Goal: Navigation & Orientation: Find specific page/section

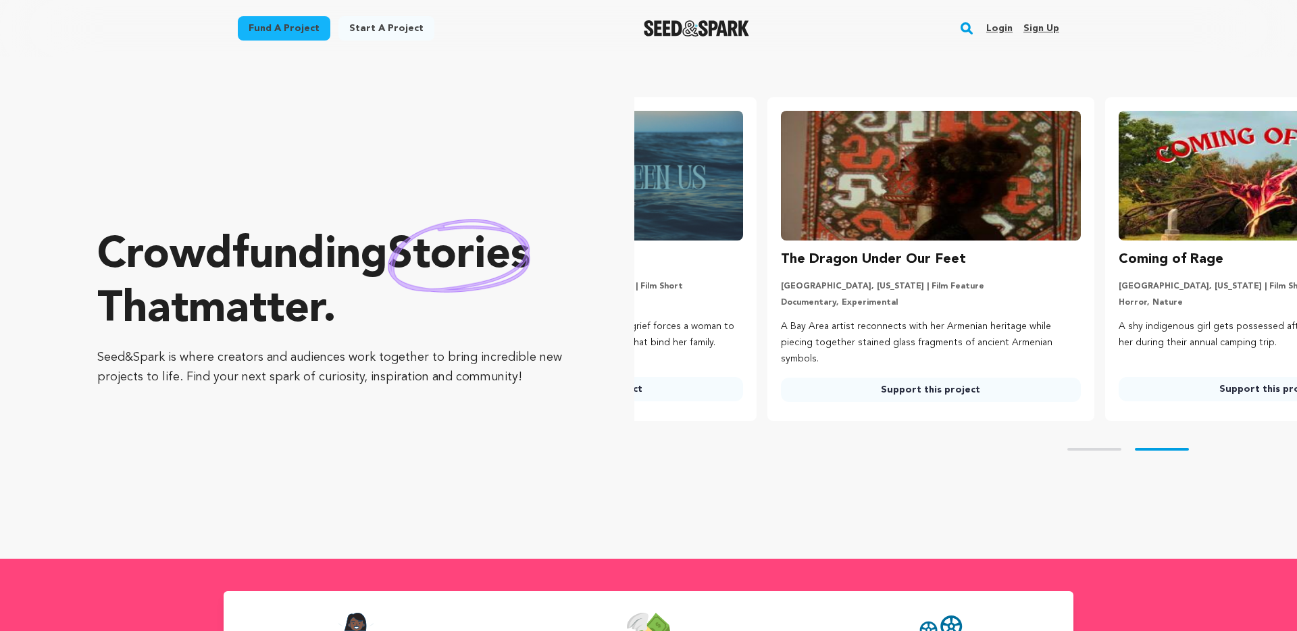
scroll to position [0, 348]
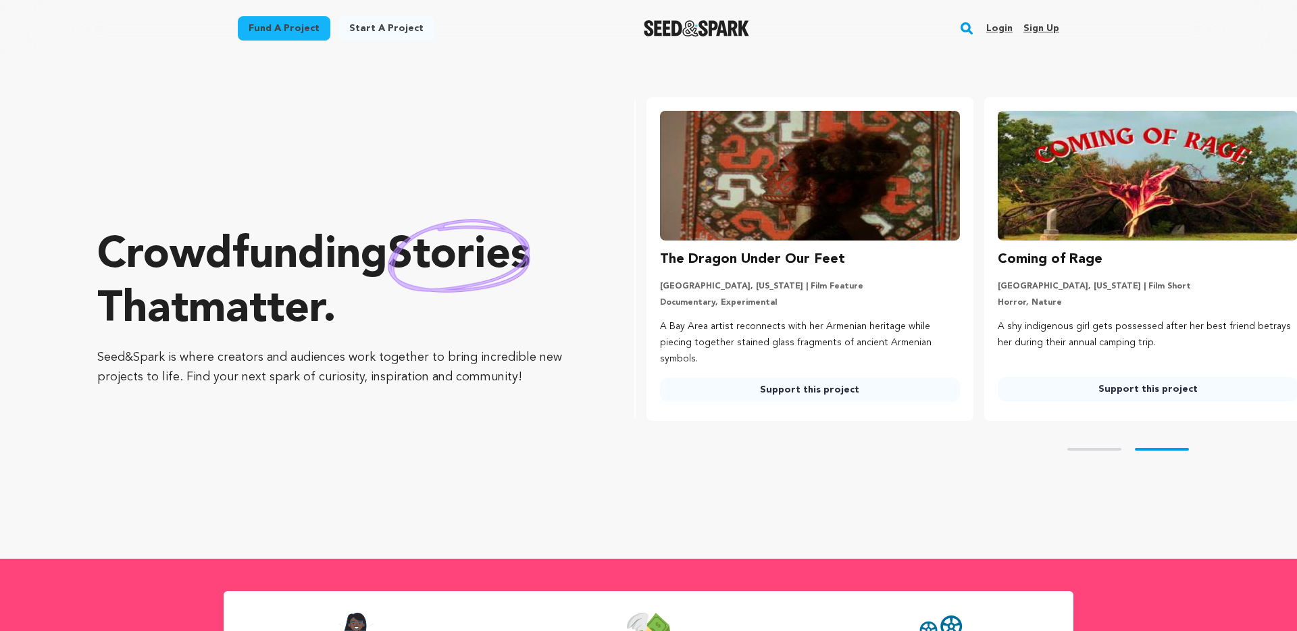
click at [1001, 28] on link "Login" at bounding box center [999, 29] width 26 height 22
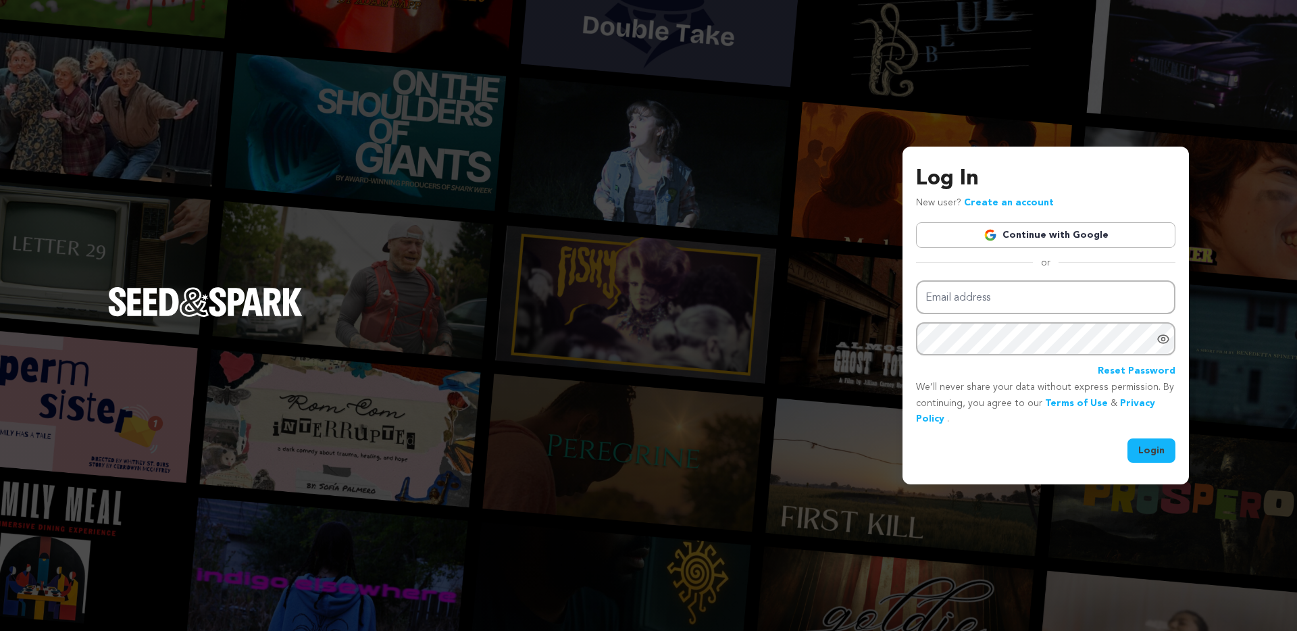
click at [1049, 232] on link "Continue with Google" at bounding box center [1045, 235] width 259 height 26
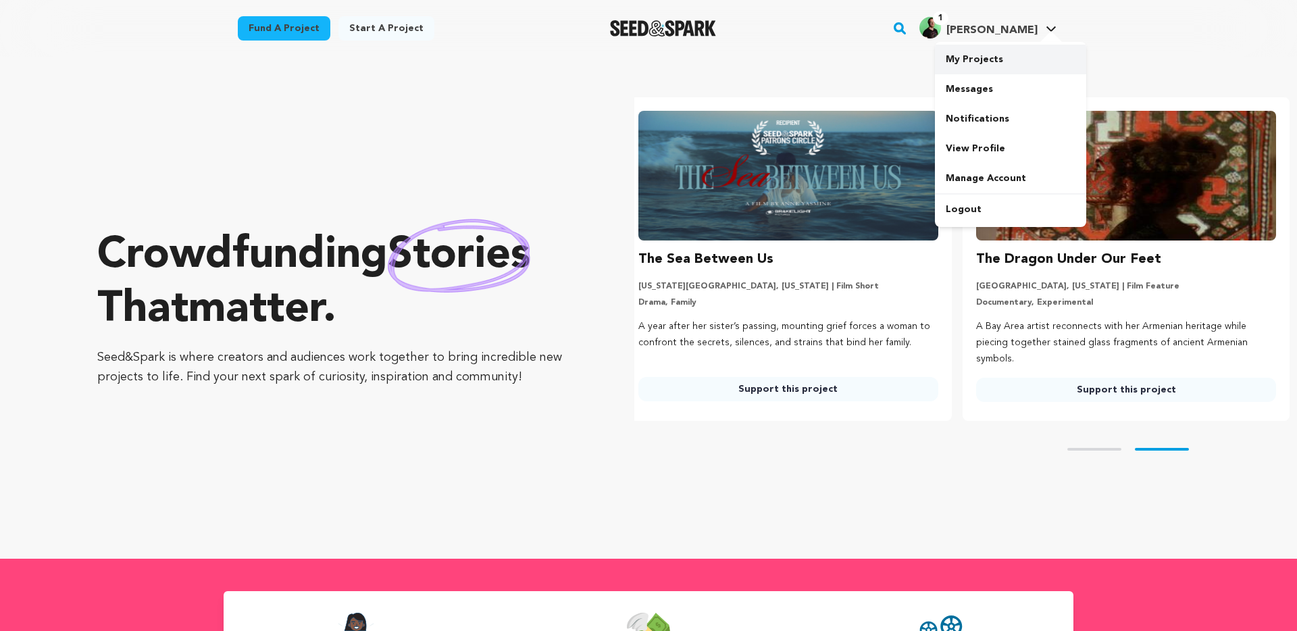
scroll to position [0, 348]
click at [975, 59] on link "My Projects" at bounding box center [1010, 60] width 151 height 30
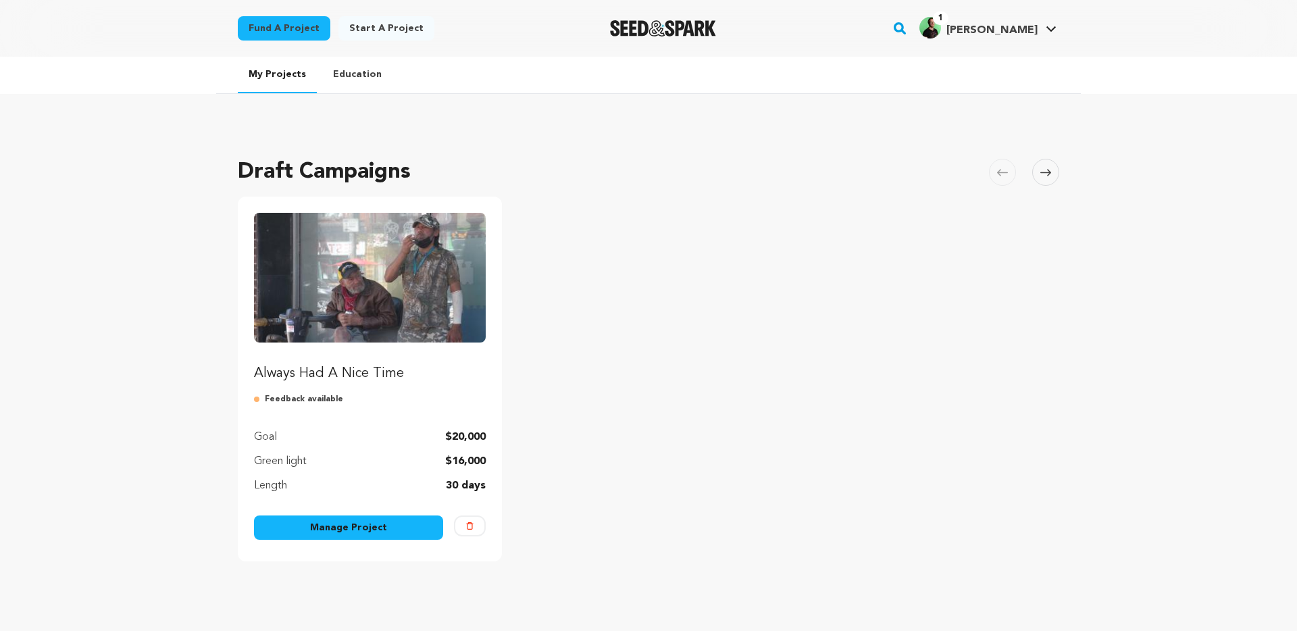
click at [336, 361] on link "Always Had A Nice Time" at bounding box center [370, 298] width 232 height 170
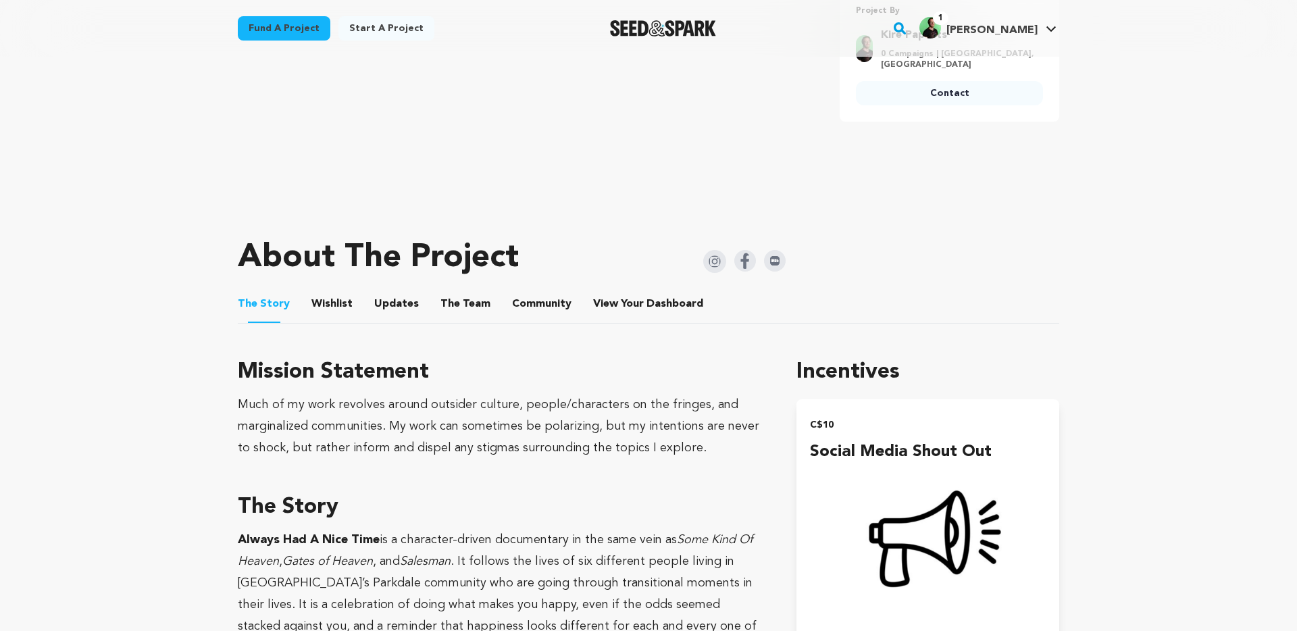
scroll to position [424, 0]
click at [332, 303] on button "Wishlist" at bounding box center [332, 307] width 32 height 32
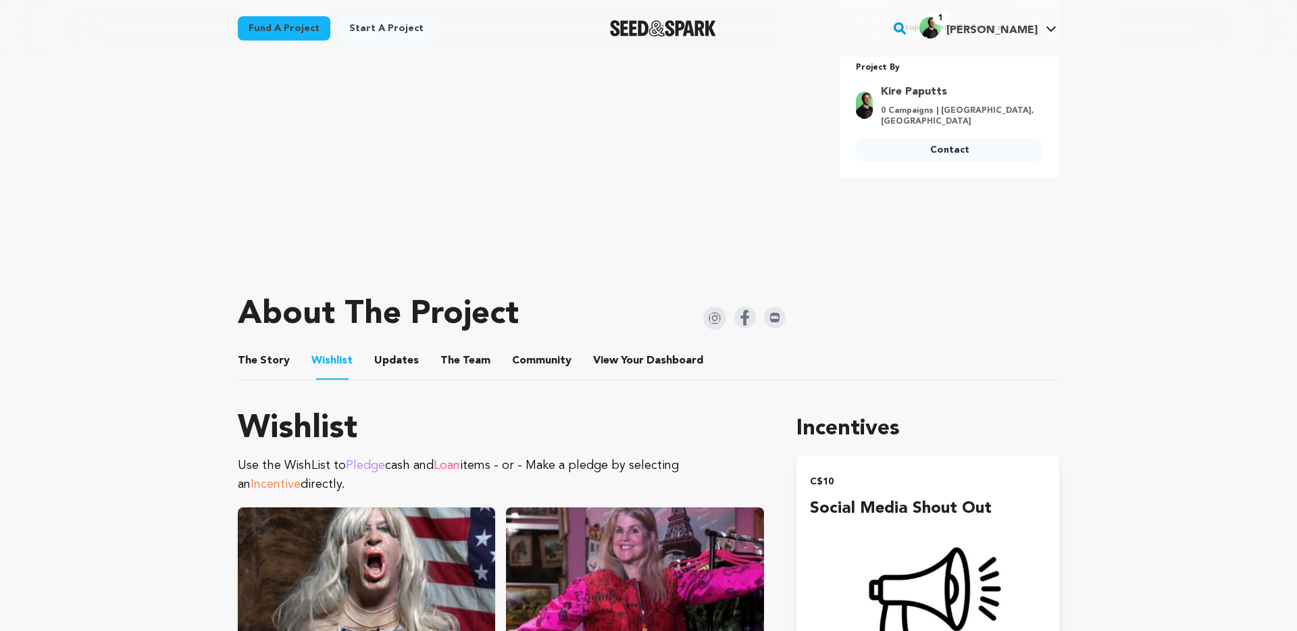
scroll to position [311, 0]
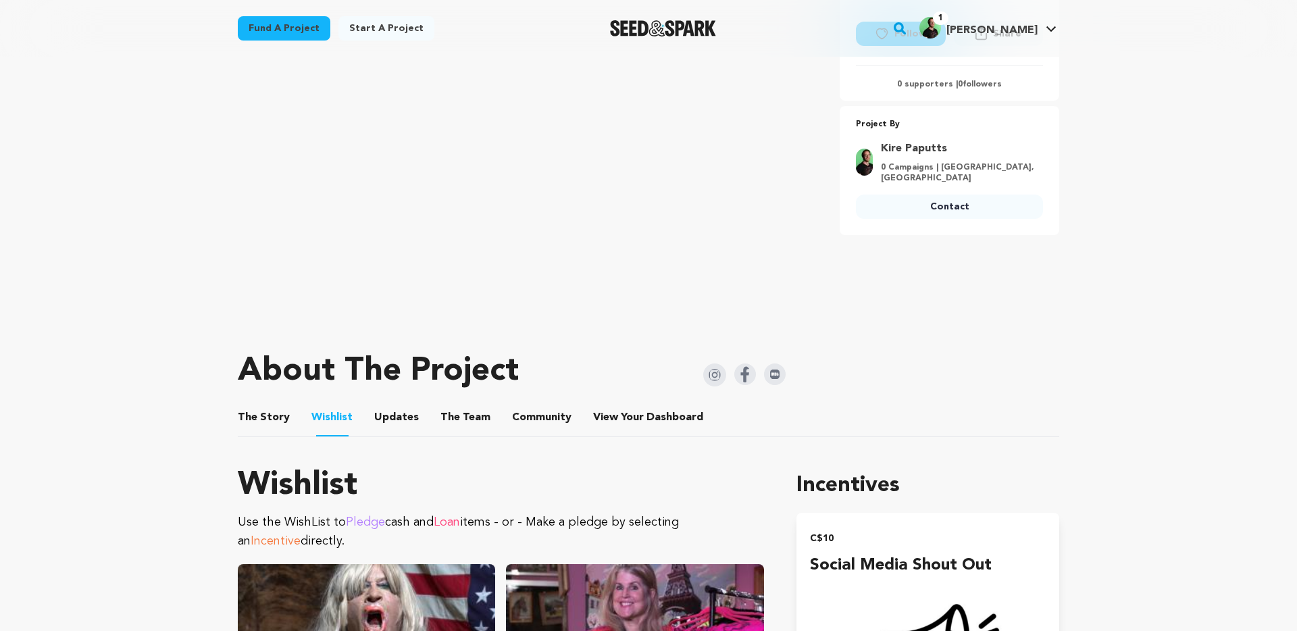
click at [391, 414] on button "Updates" at bounding box center [396, 420] width 32 height 32
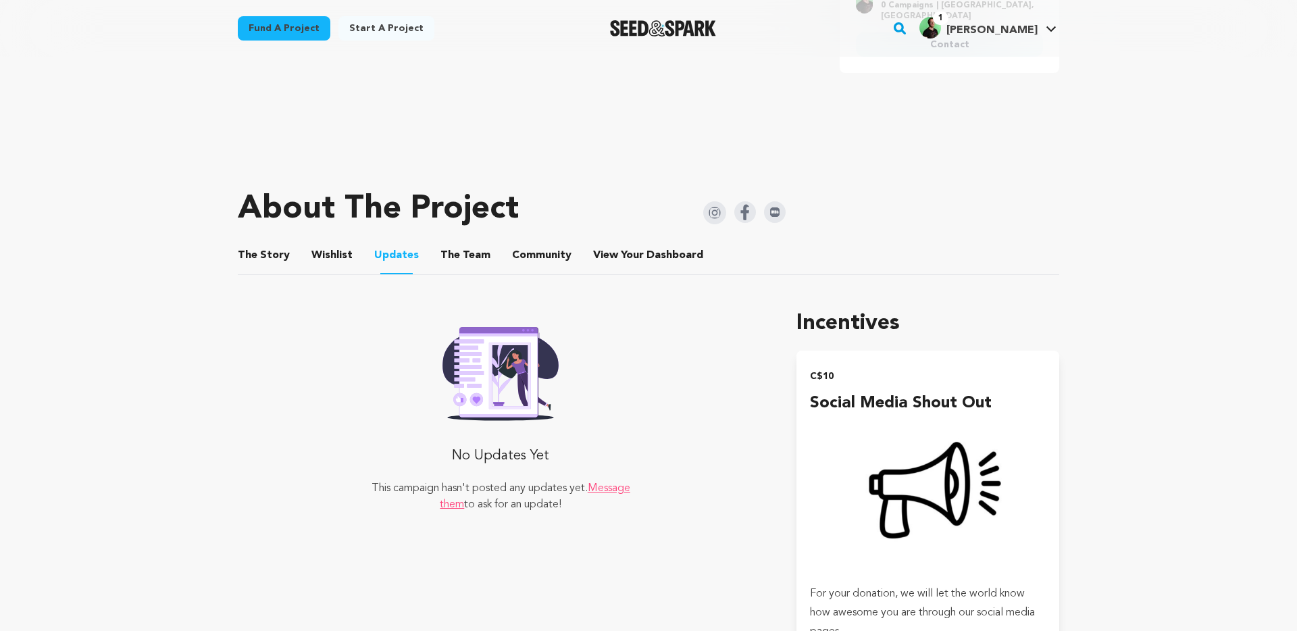
scroll to position [480, 0]
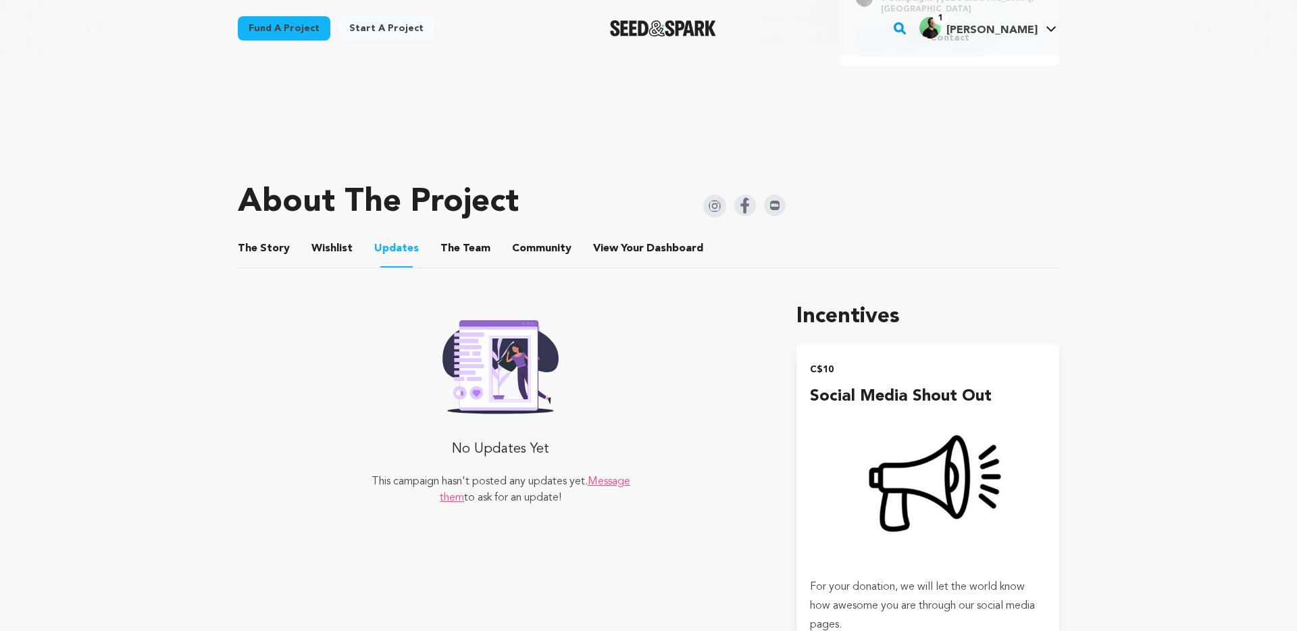
click at [461, 244] on button "The Team" at bounding box center [465, 251] width 32 height 32
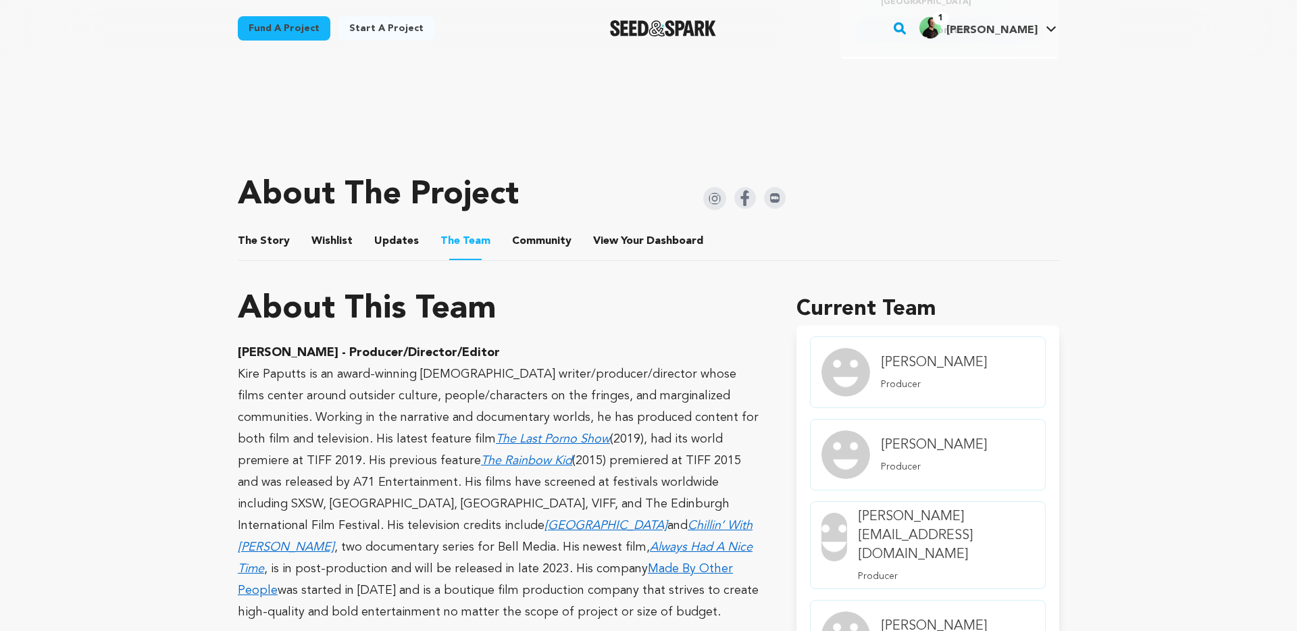
scroll to position [464, 0]
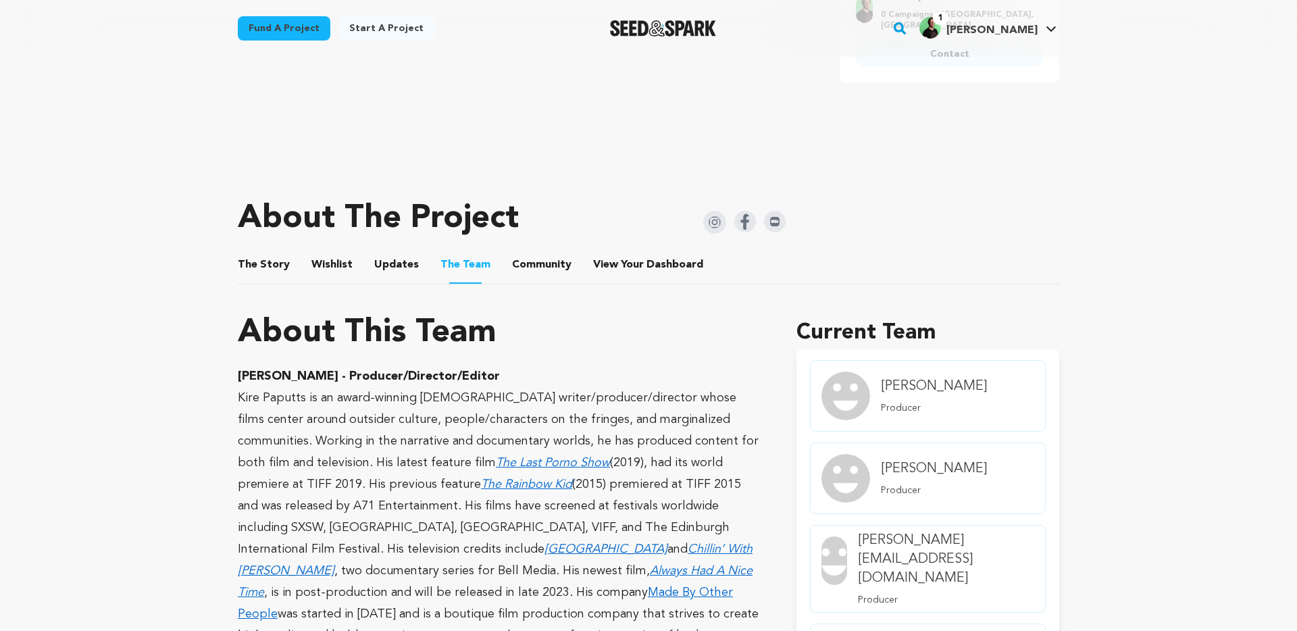
click at [525, 261] on button "Community" at bounding box center [541, 267] width 32 height 32
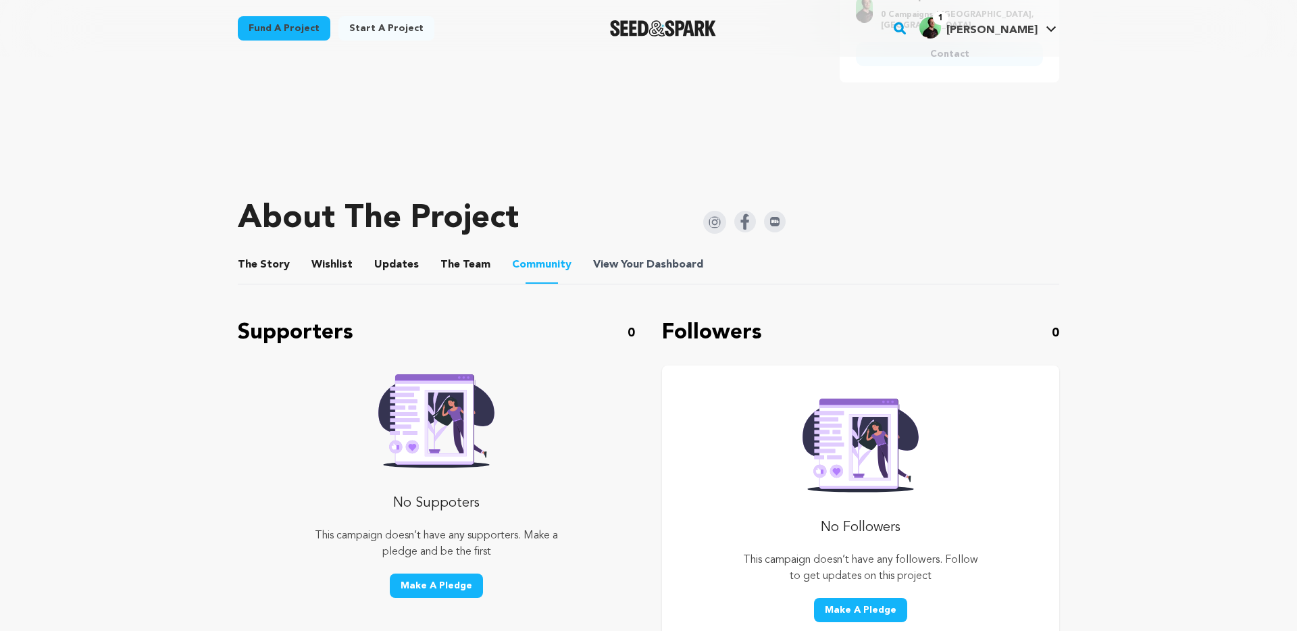
click at [646, 261] on span "Dashboard" at bounding box center [674, 265] width 57 height 16
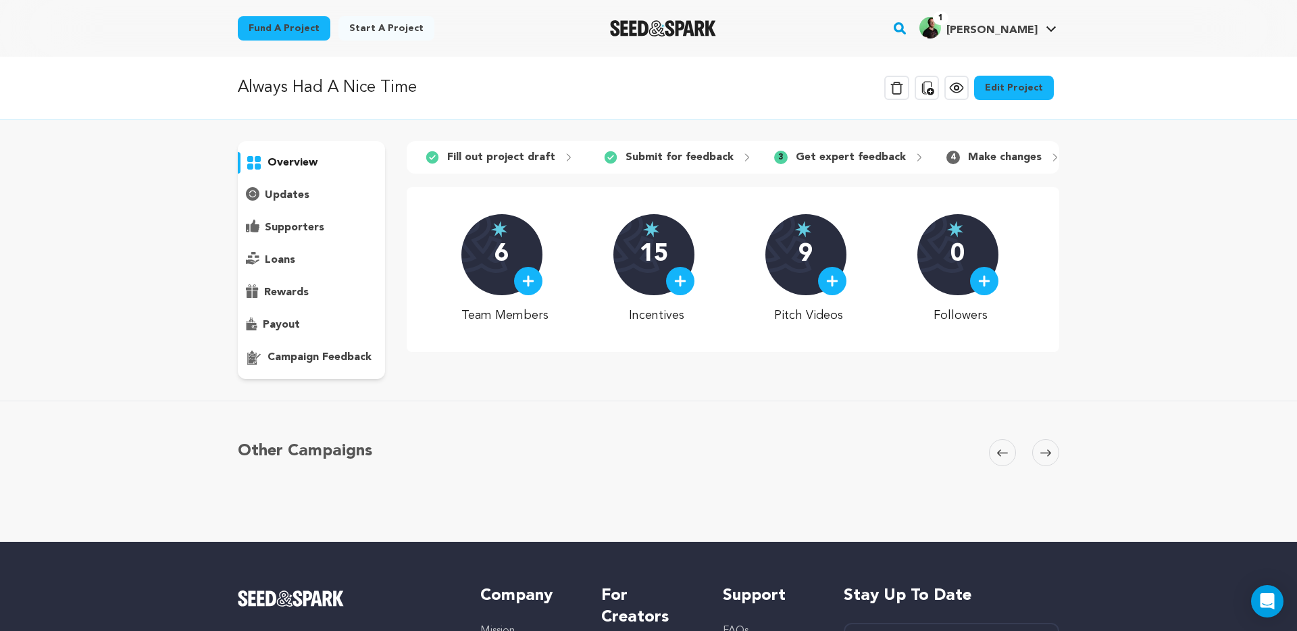
click at [288, 159] on p "overview" at bounding box center [292, 163] width 50 height 16
click at [1024, 30] on span "[PERSON_NAME]" at bounding box center [991, 30] width 91 height 11
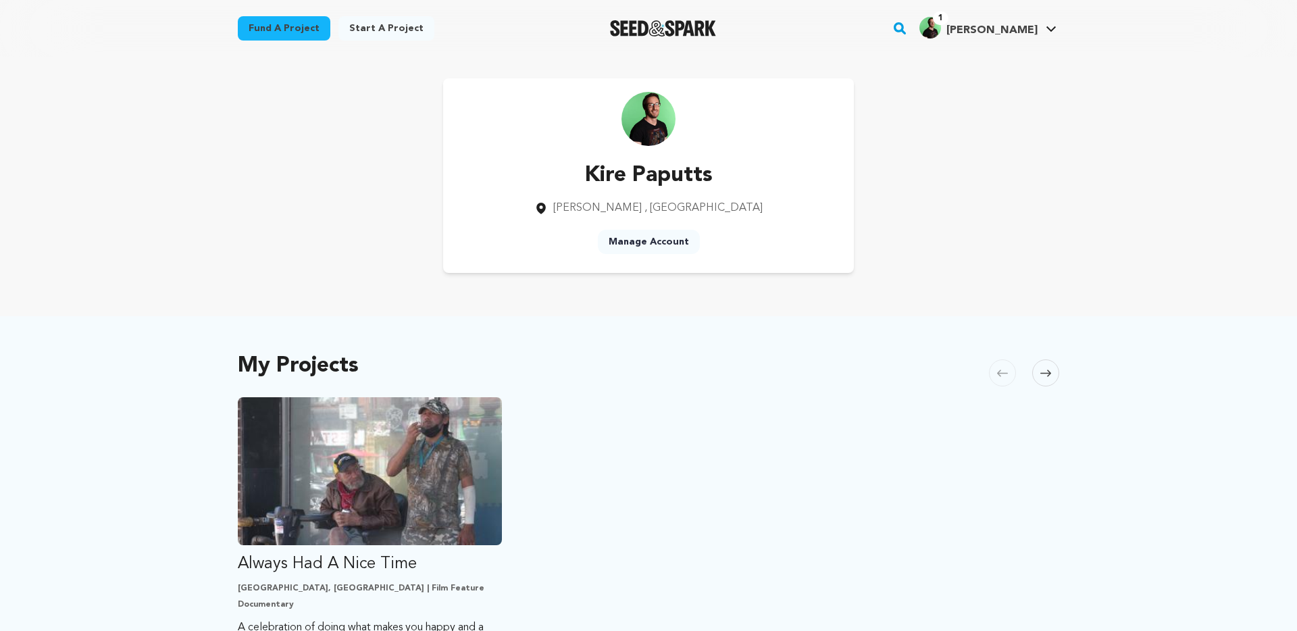
click at [1024, 30] on span "[PERSON_NAME]" at bounding box center [991, 30] width 91 height 11
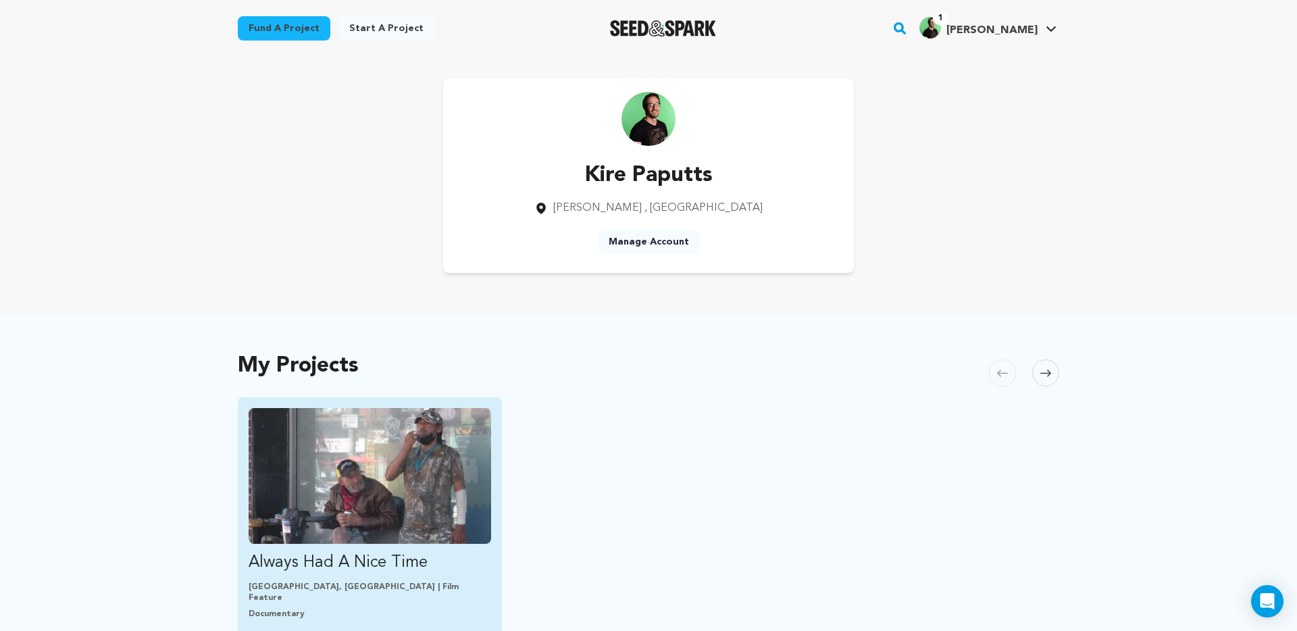
click at [354, 559] on p "Always Had A Nice Time" at bounding box center [369, 563] width 242 height 22
